Goal: Task Accomplishment & Management: Complete application form

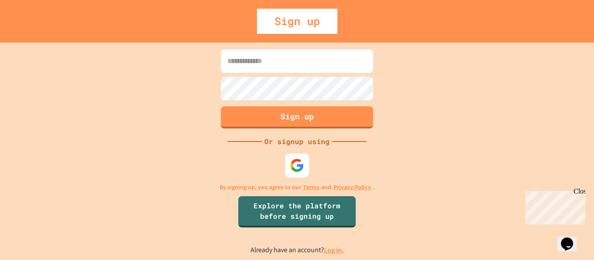
click at [294, 165] on img at bounding box center [297, 165] width 14 height 14
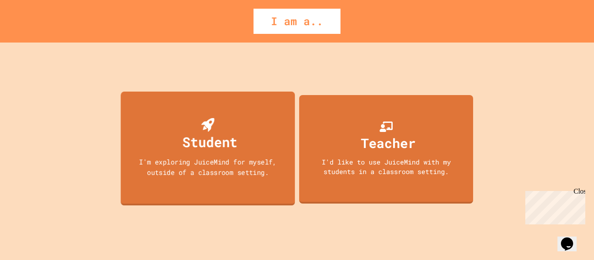
click at [261, 155] on div "Student I'm exploring JuiceMind for myself, outside of a classroom setting." at bounding box center [208, 149] width 174 height 114
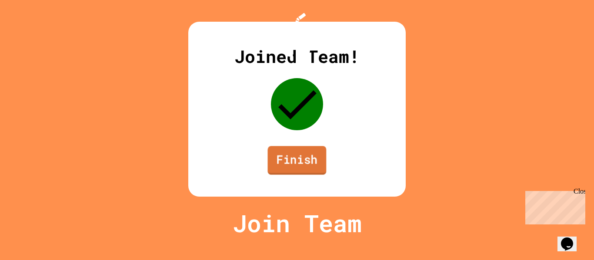
click at [306, 175] on link "Finish" at bounding box center [296, 160] width 59 height 29
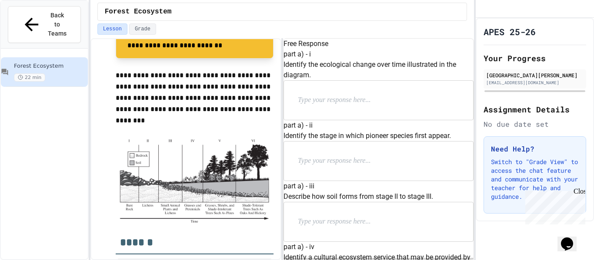
scroll to position [279, 0]
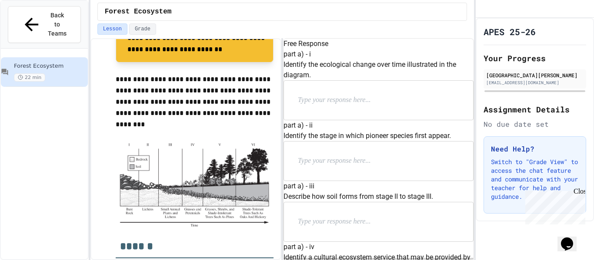
click at [361, 101] on div at bounding box center [378, 100] width 189 height 39
click at [358, 106] on p at bounding box center [354, 100] width 113 height 11
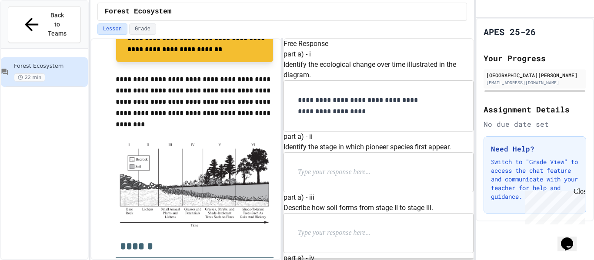
click at [407, 110] on p "**********" at bounding box center [364, 106] width 133 height 23
click at [370, 167] on p at bounding box center [354, 172] width 113 height 11
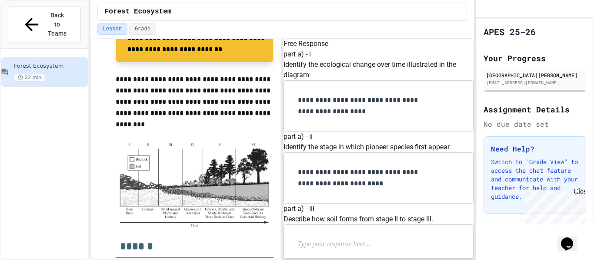
scroll to position [212, 0]
click at [372, 239] on p at bounding box center [354, 244] width 113 height 11
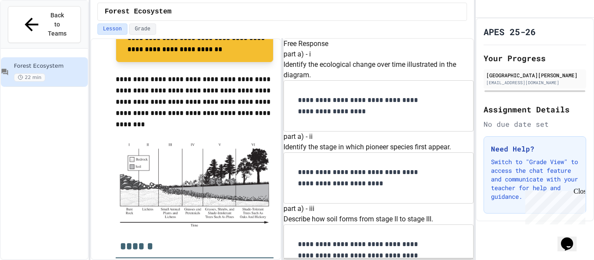
scroll to position [359, 0]
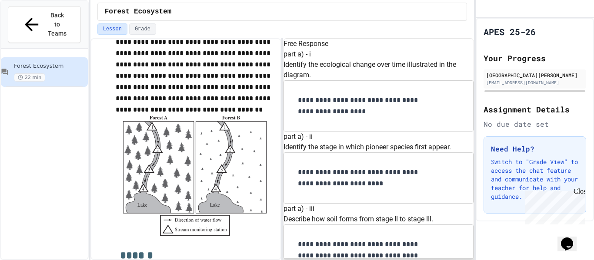
scroll to position [655, 0]
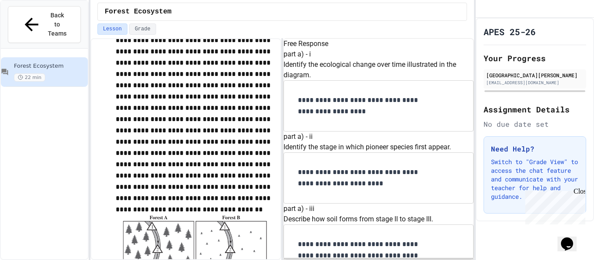
scroll to position [544, 0]
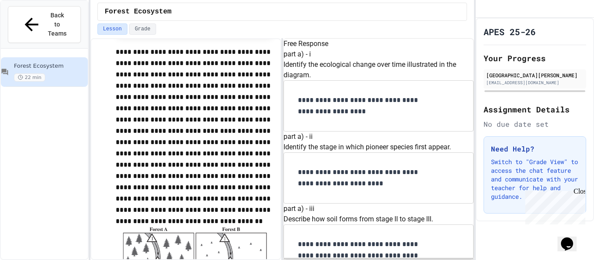
scroll to position [816, 0]
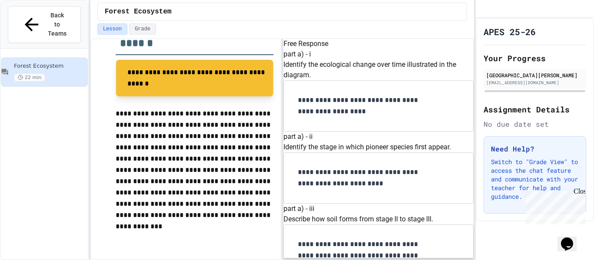
scroll to position [1014, 0]
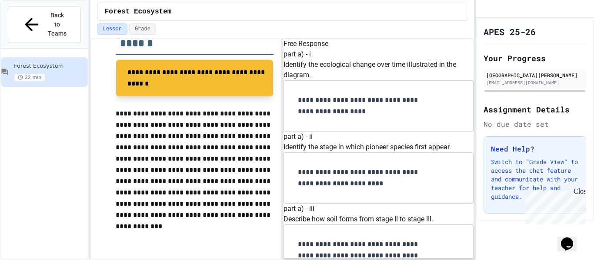
click at [579, 189] on div "Close" at bounding box center [578, 193] width 11 height 11
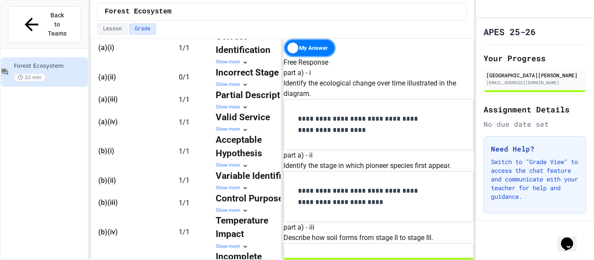
scroll to position [83, 0]
click at [361, 186] on p "**********" at bounding box center [364, 197] width 133 height 23
click at [383, 186] on p "**********" at bounding box center [364, 197] width 133 height 23
